Goal: Check status: Check status

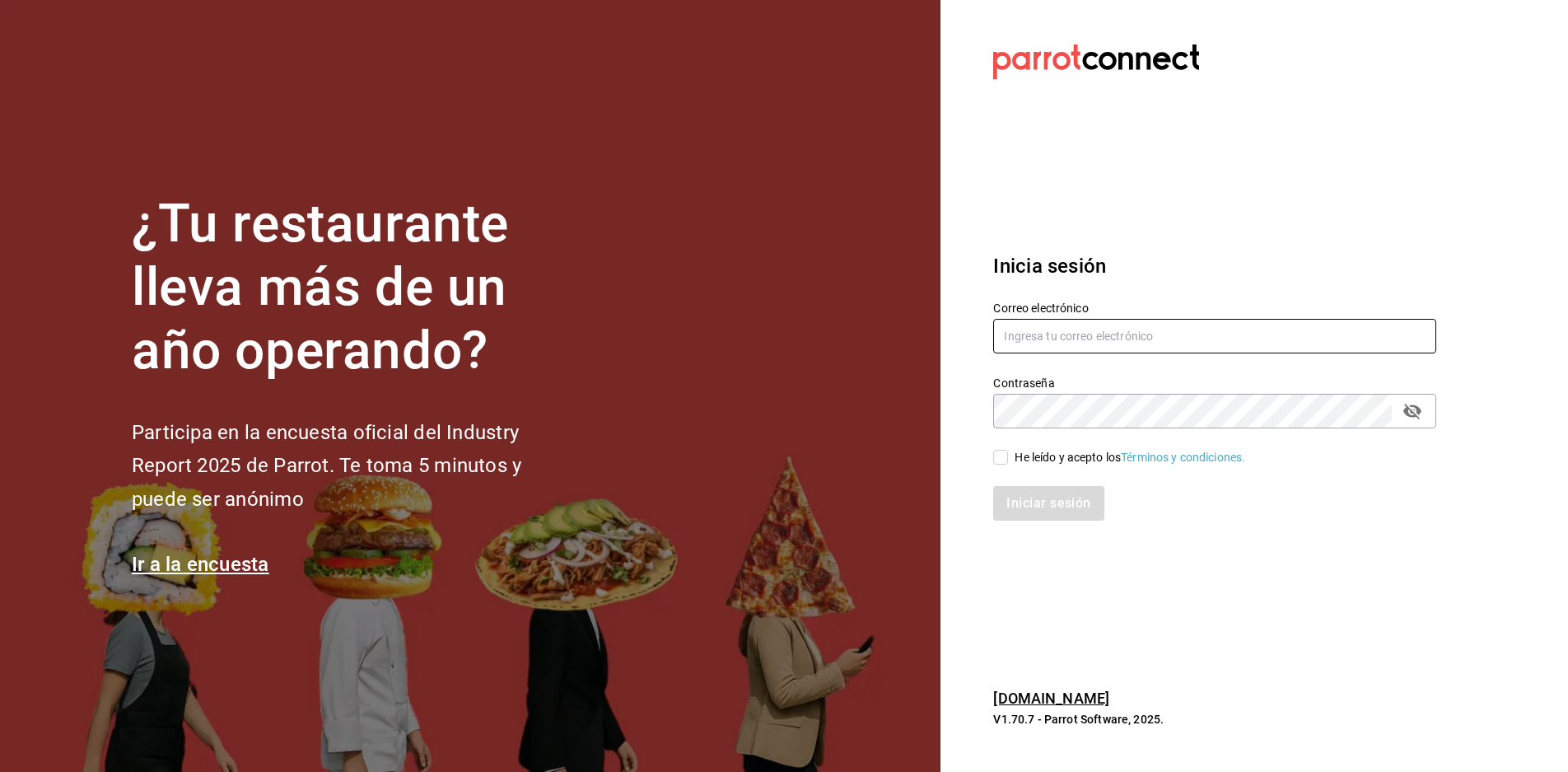
click at [1152, 328] on input "text" at bounding box center [1215, 336] width 443 height 35
type input "paopalzg@gmail.com"
click at [993, 452] on div "He leído y acepto los Términos y condiciones." at bounding box center [1204, 447] width 463 height 38
click at [1004, 457] on input "He leído y acepto los Términos y condiciones." at bounding box center [1001, 457] width 15 height 15
checkbox input "true"
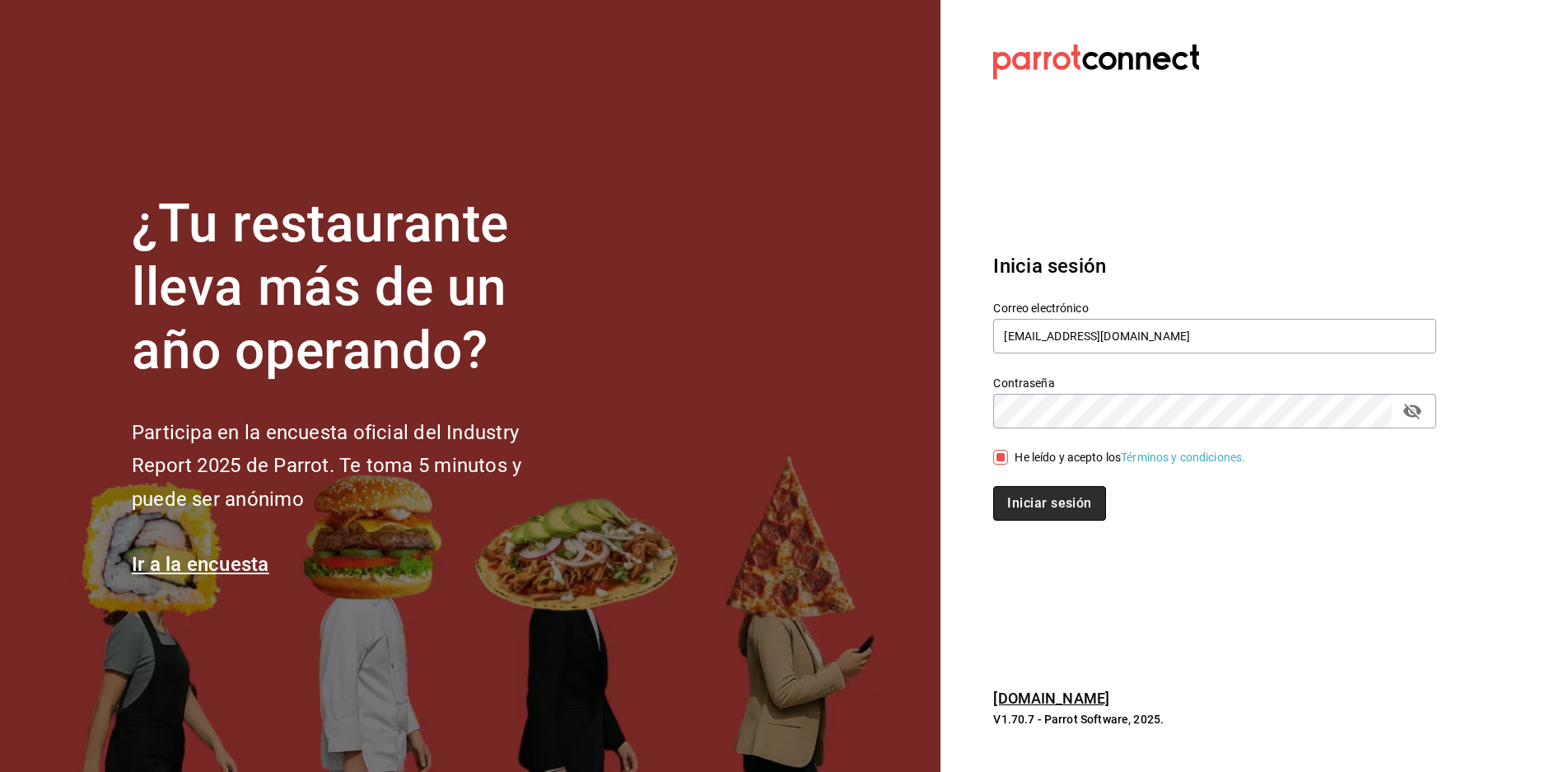
click at [1080, 516] on button "Iniciar sesión" at bounding box center [1049, 503] width 112 height 35
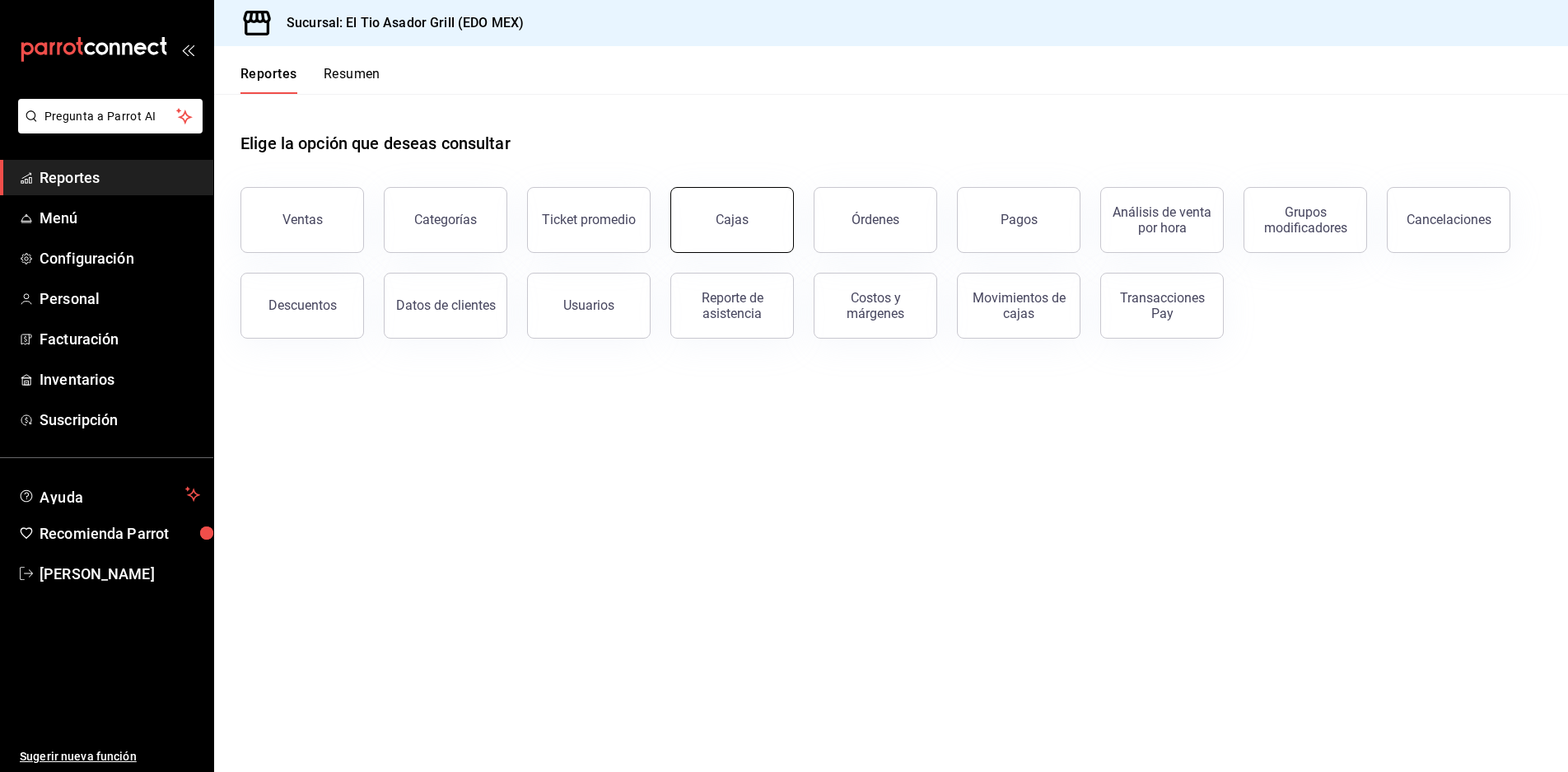
click at [783, 229] on link "Cajas" at bounding box center [733, 220] width 124 height 66
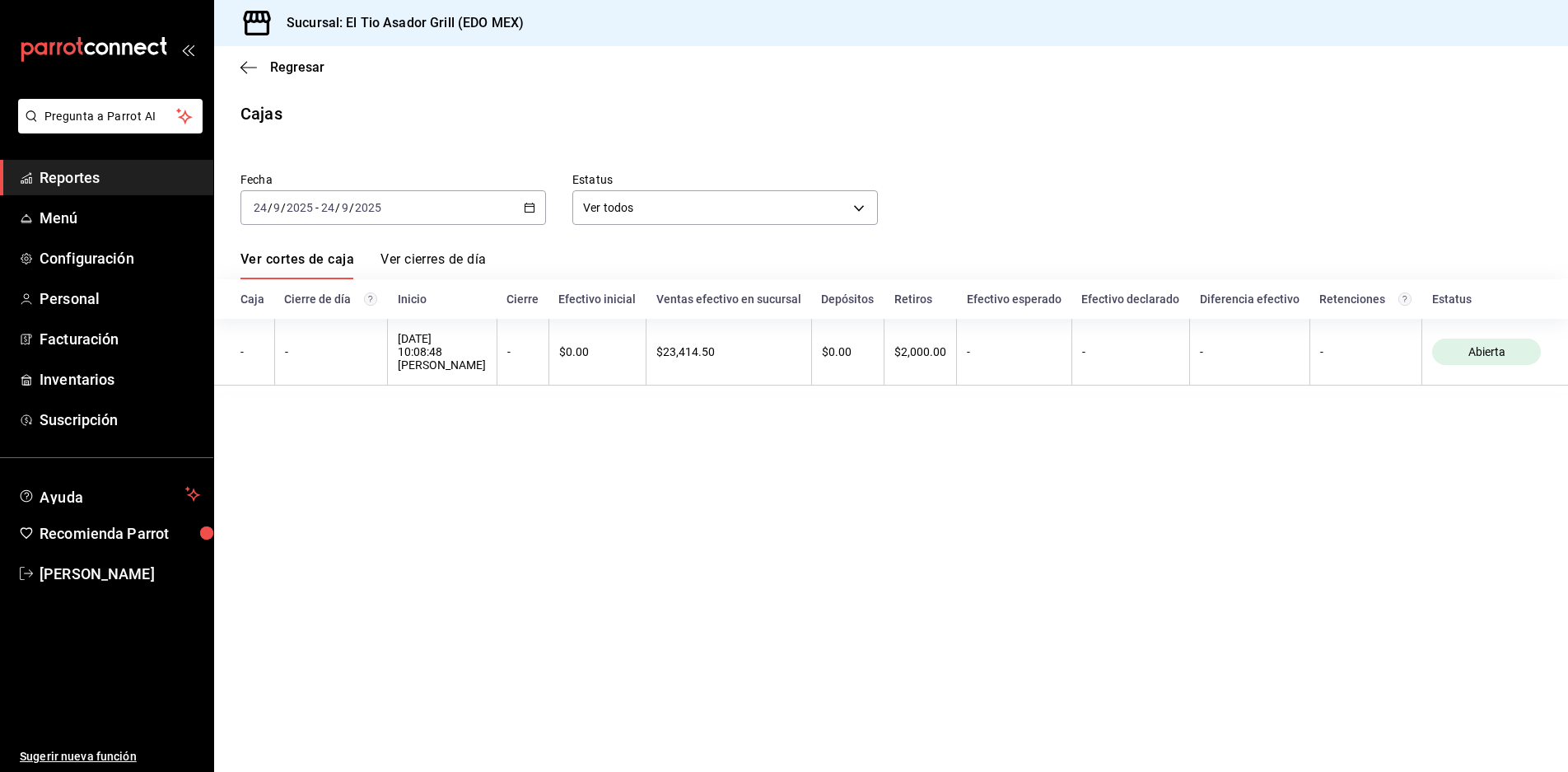
click at [527, 207] on \(Stroke\) "button" at bounding box center [530, 206] width 9 height 1
click at [320, 295] on span "Ayer" at bounding box center [319, 295] width 127 height 18
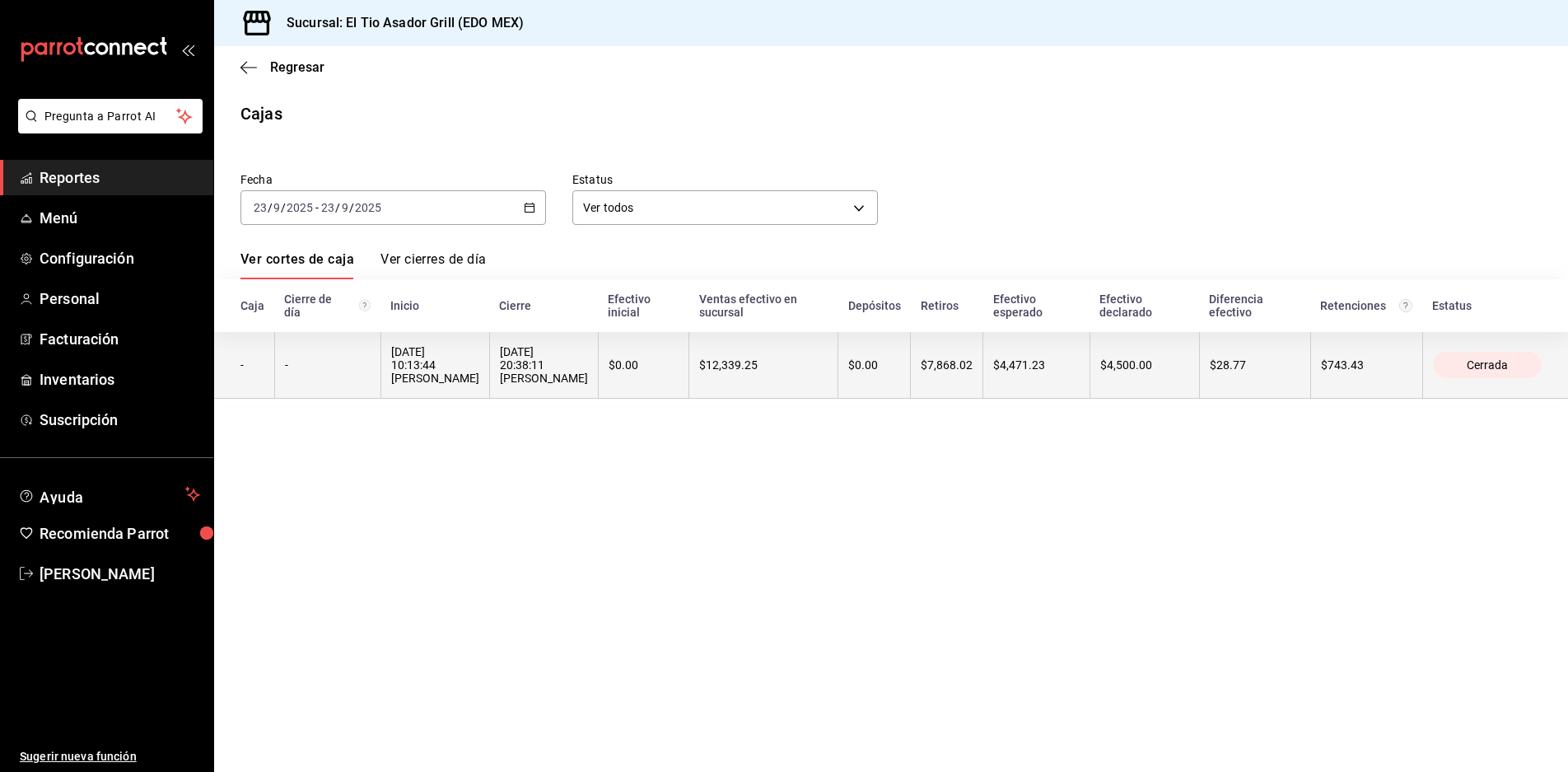
click at [921, 359] on div "$7,868.02" at bounding box center [947, 365] width 52 height 13
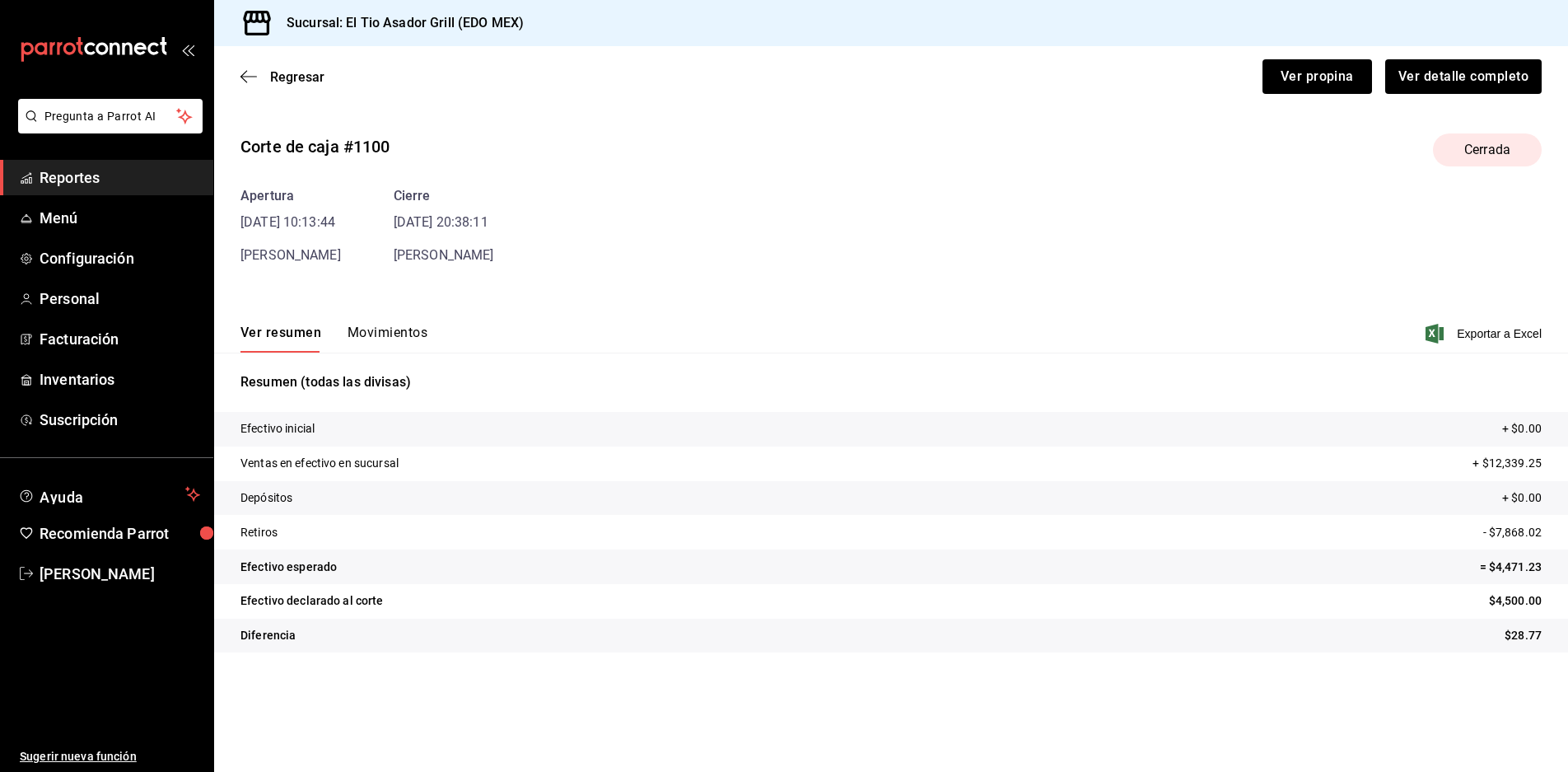
click at [367, 336] on button "Movimientos" at bounding box center [388, 339] width 80 height 28
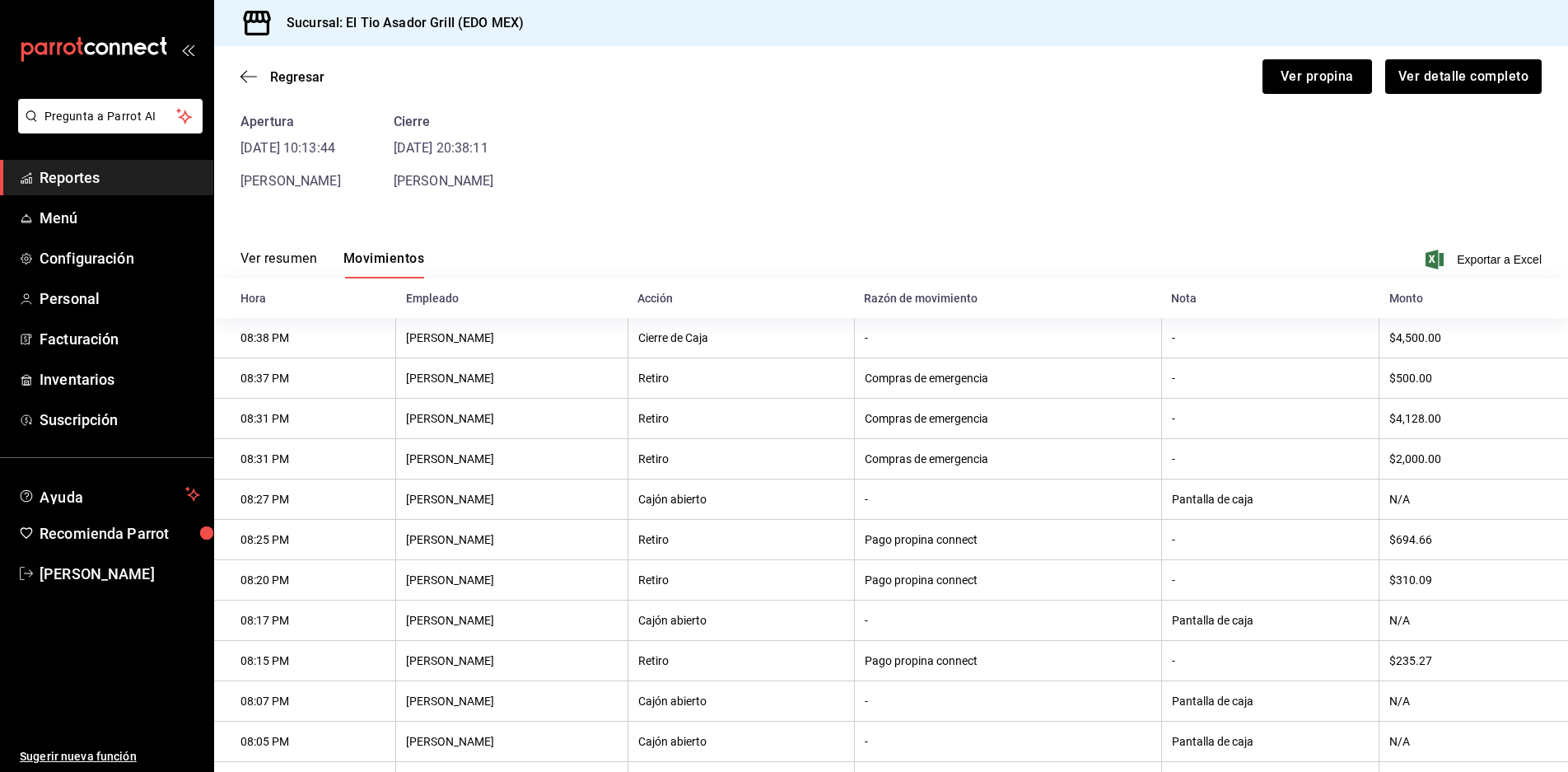
scroll to position [103, 0]
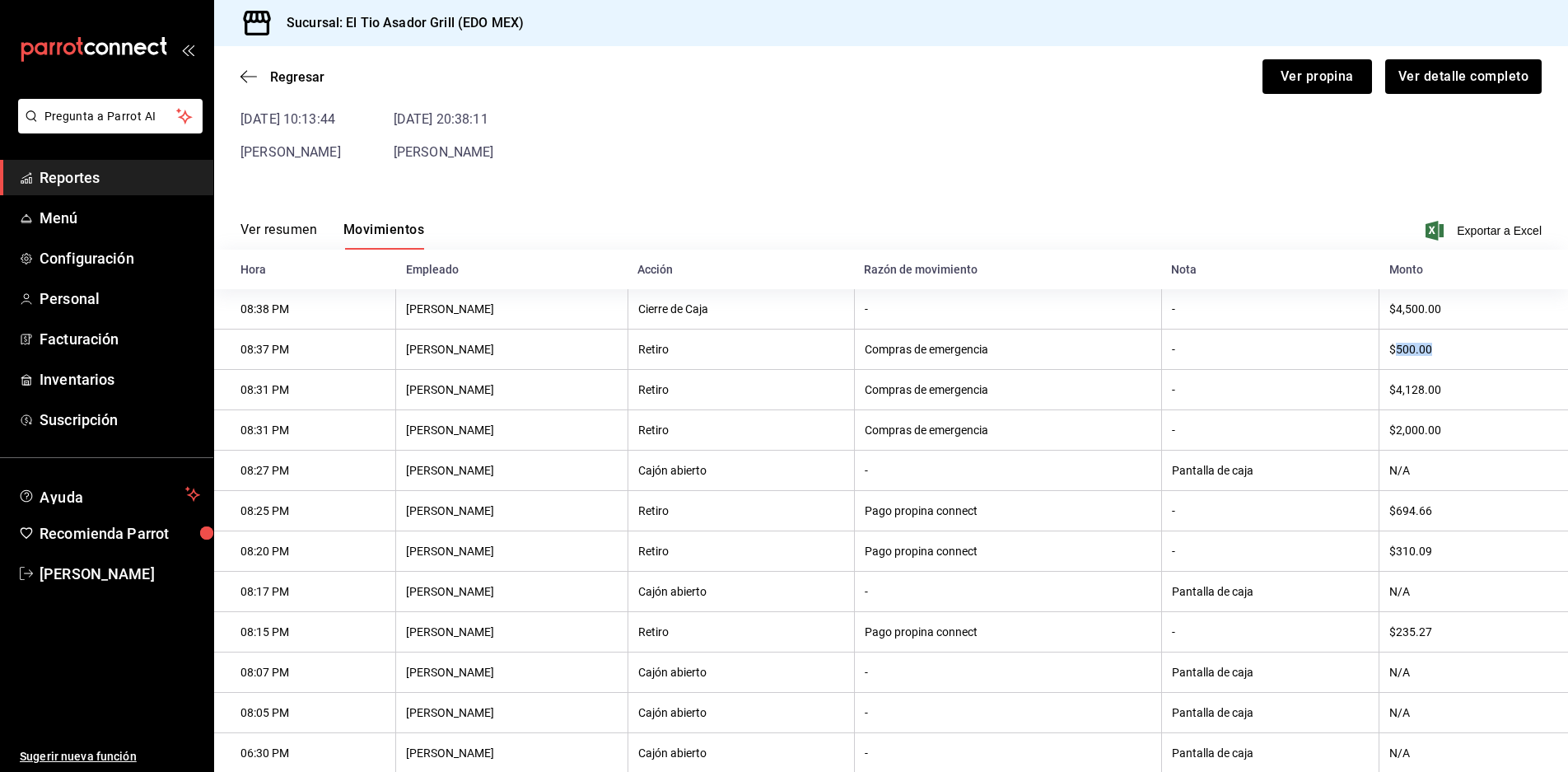
drag, startPoint x: 1381, startPoint y: 348, endPoint x: 1435, endPoint y: 344, distance: 54.1
click at [1435, 344] on th "$500.00" at bounding box center [1473, 350] width 188 height 41
click at [1442, 351] on th "$500.00" at bounding box center [1473, 350] width 188 height 41
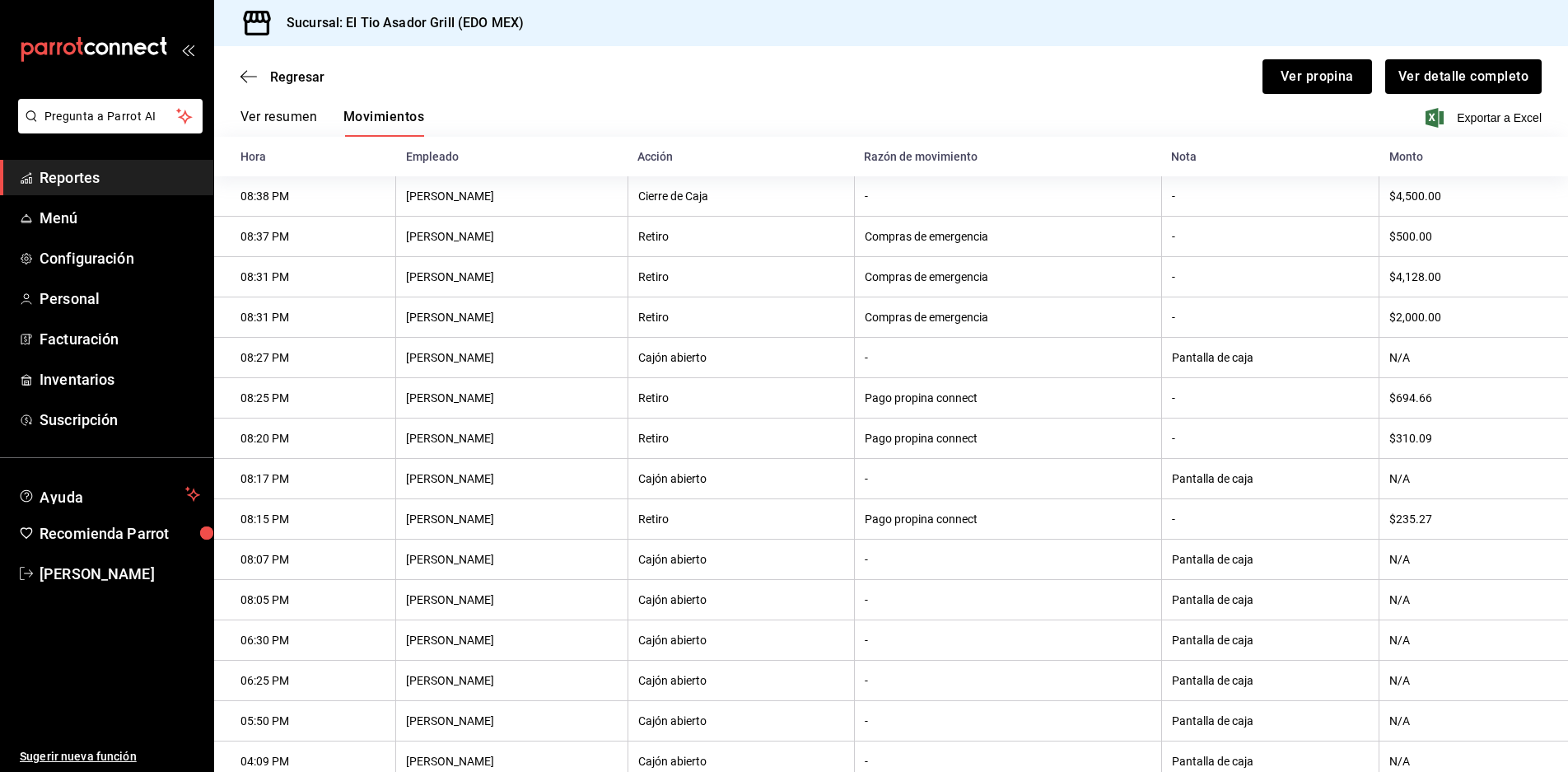
scroll to position [134, 0]
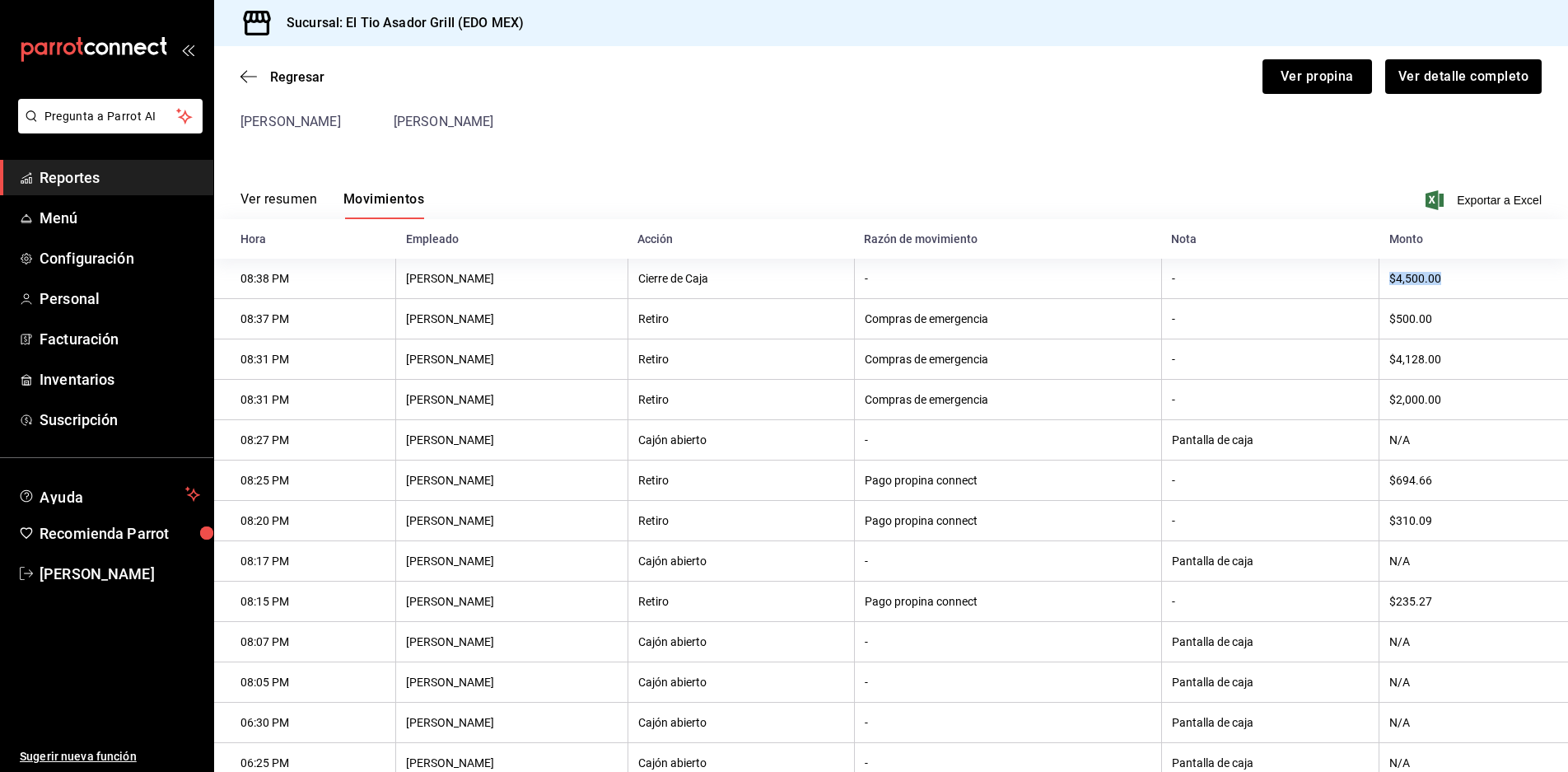
drag, startPoint x: 1376, startPoint y: 274, endPoint x: 1449, endPoint y: 281, distance: 73.3
click at [1449, 281] on th "$4,500.00" at bounding box center [1473, 279] width 188 height 41
click at [1210, 183] on div "Ver resumen Movimientos Exportar a Excel" at bounding box center [891, 196] width 1354 height 48
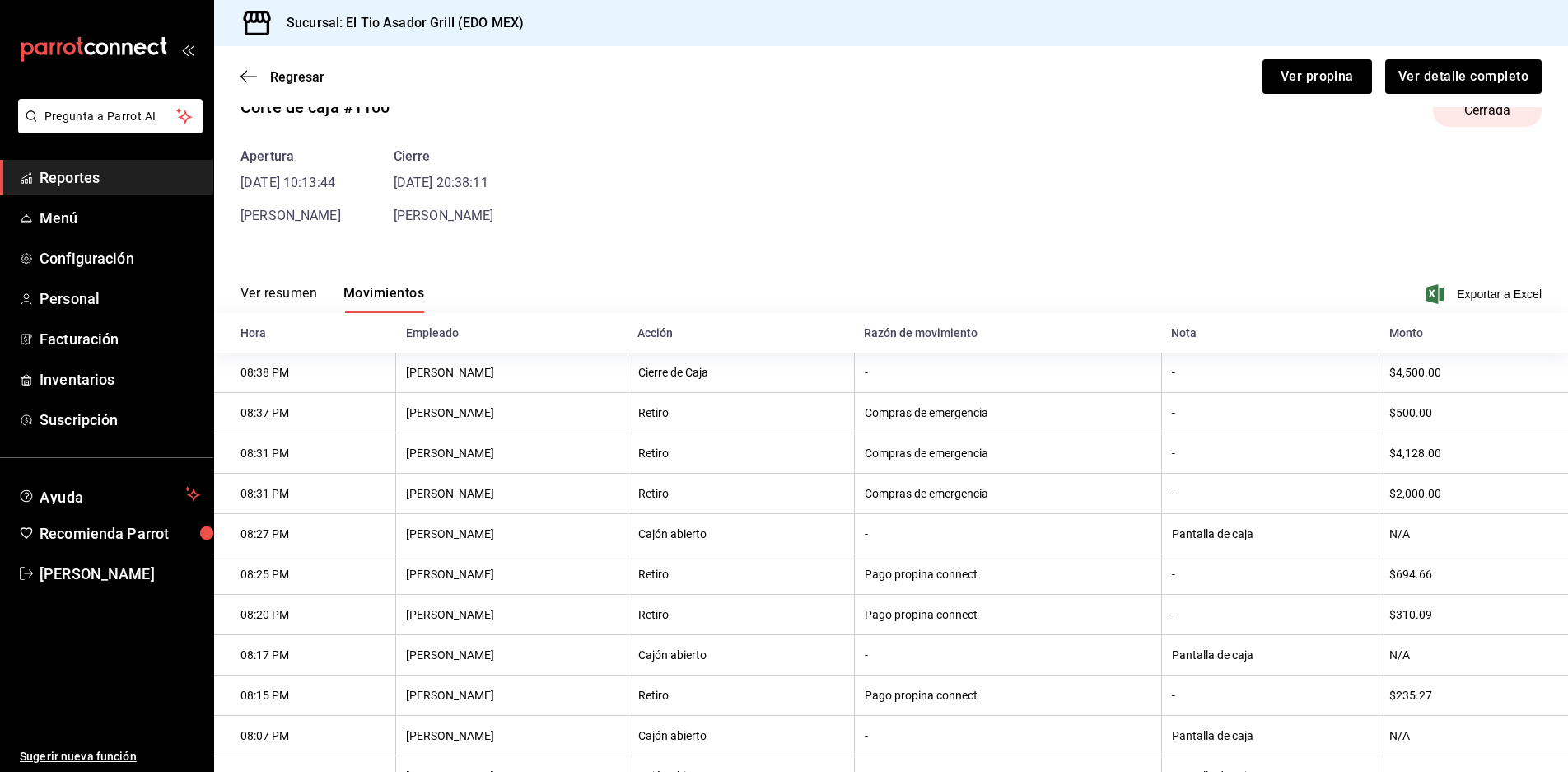
scroll to position [20, 0]
